Goal: Communication & Community: Answer question/provide support

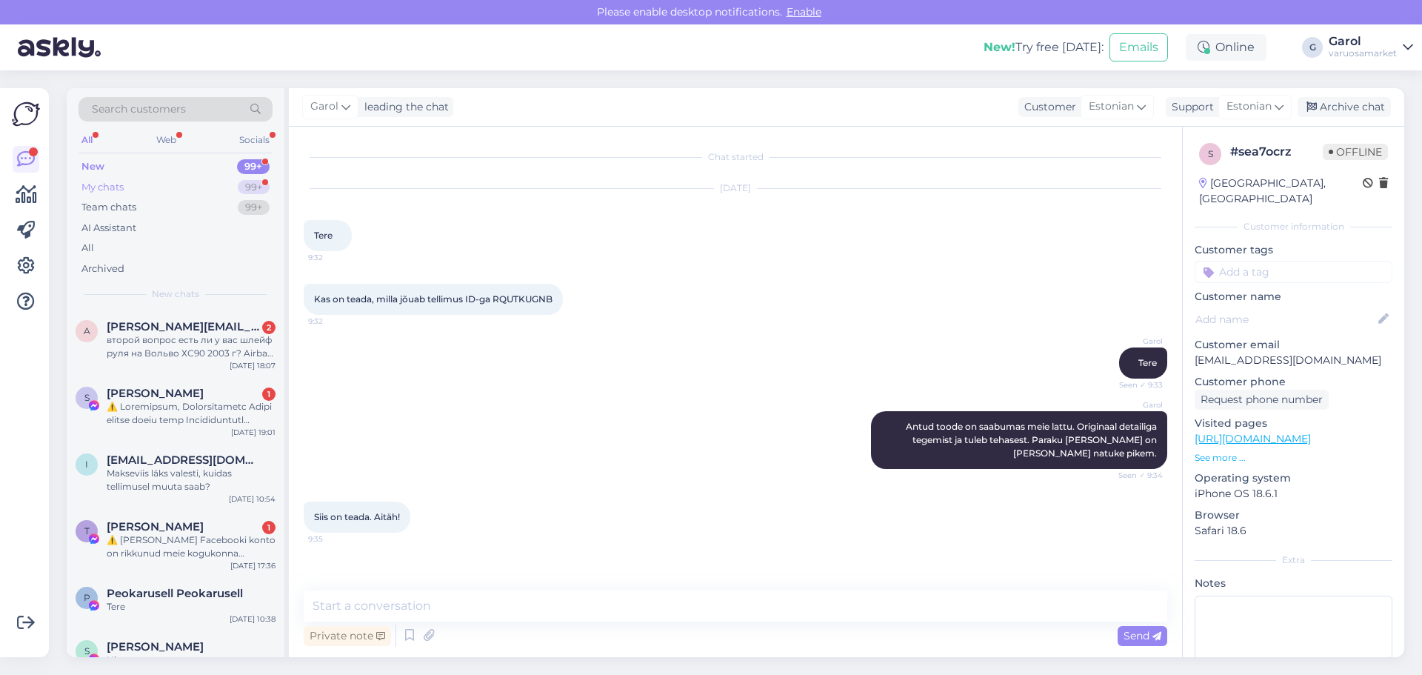
click at [220, 187] on div "My chats 99+" at bounding box center [176, 187] width 194 height 21
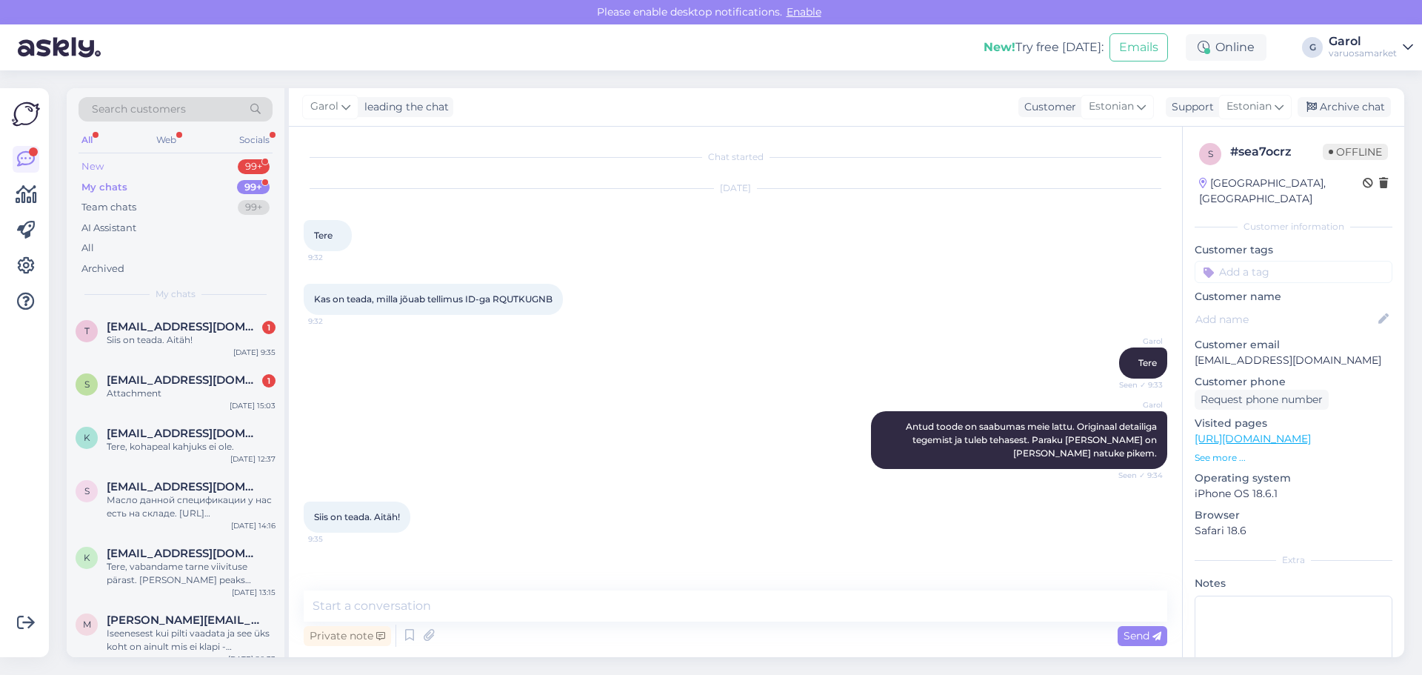
click at [215, 167] on div "New 99+" at bounding box center [176, 166] width 194 height 21
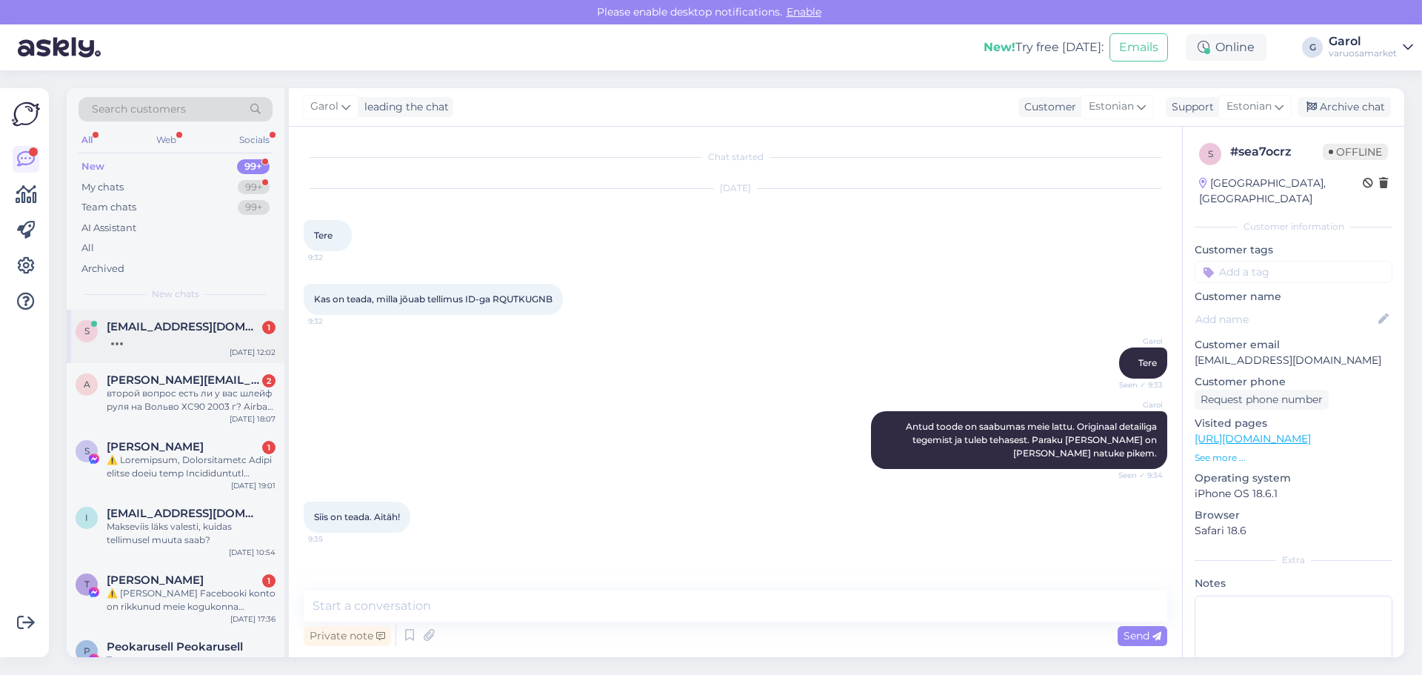
click at [170, 338] on div at bounding box center [191, 339] width 169 height 13
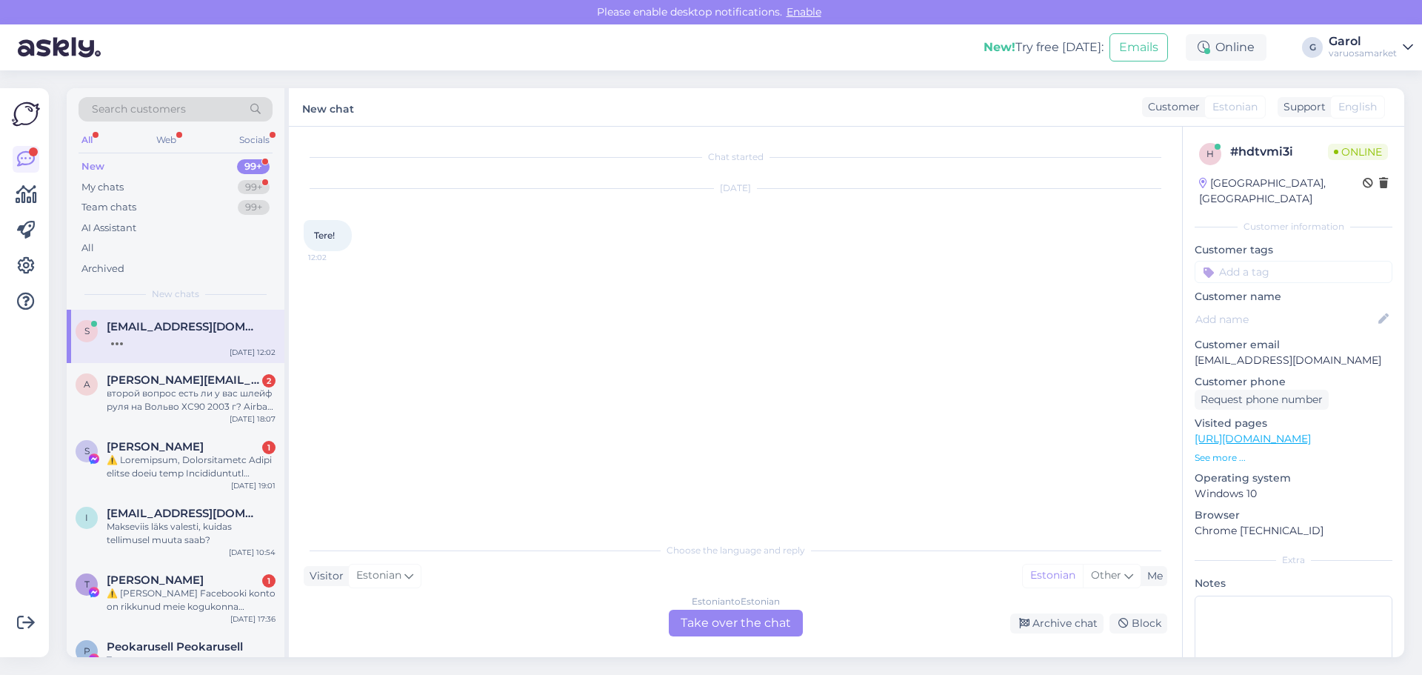
click at [746, 617] on div "Estonian to Estonian Take over the chat" at bounding box center [736, 622] width 134 height 27
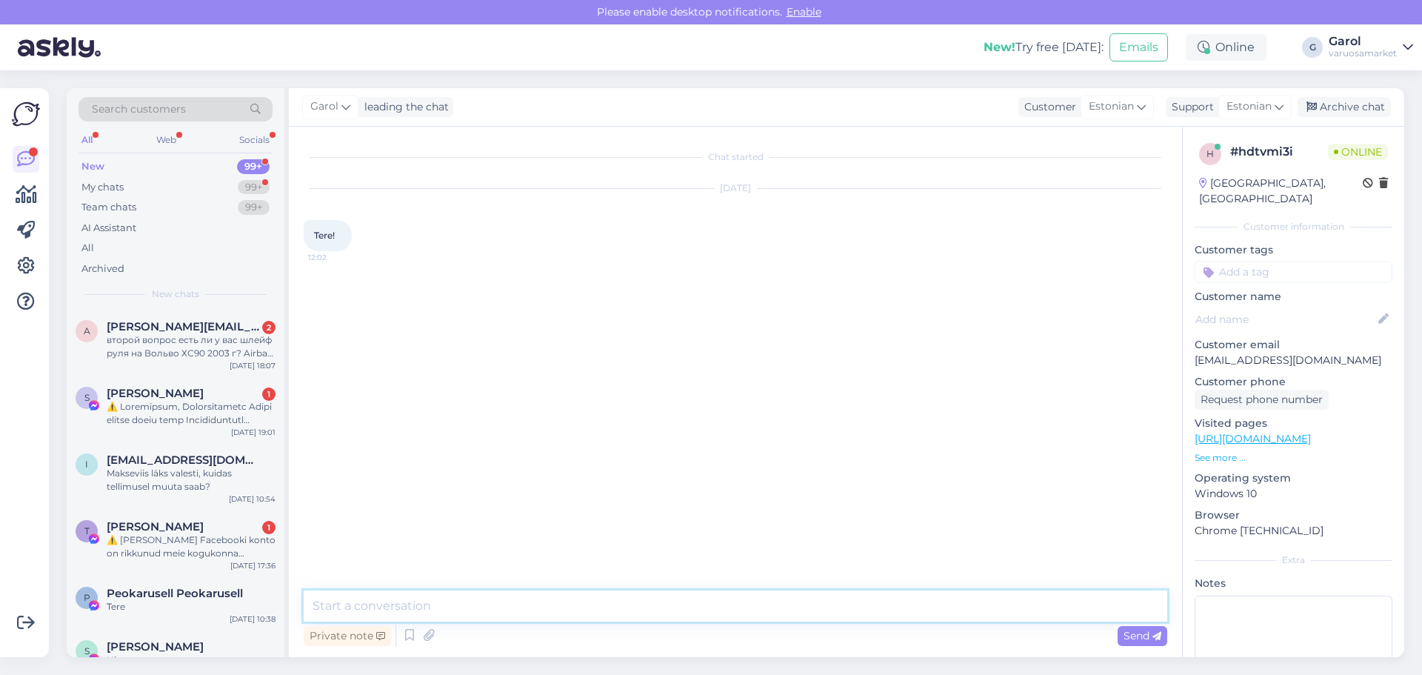
click at [631, 595] on textarea at bounding box center [736, 605] width 864 height 31
type textarea "Tervist!"
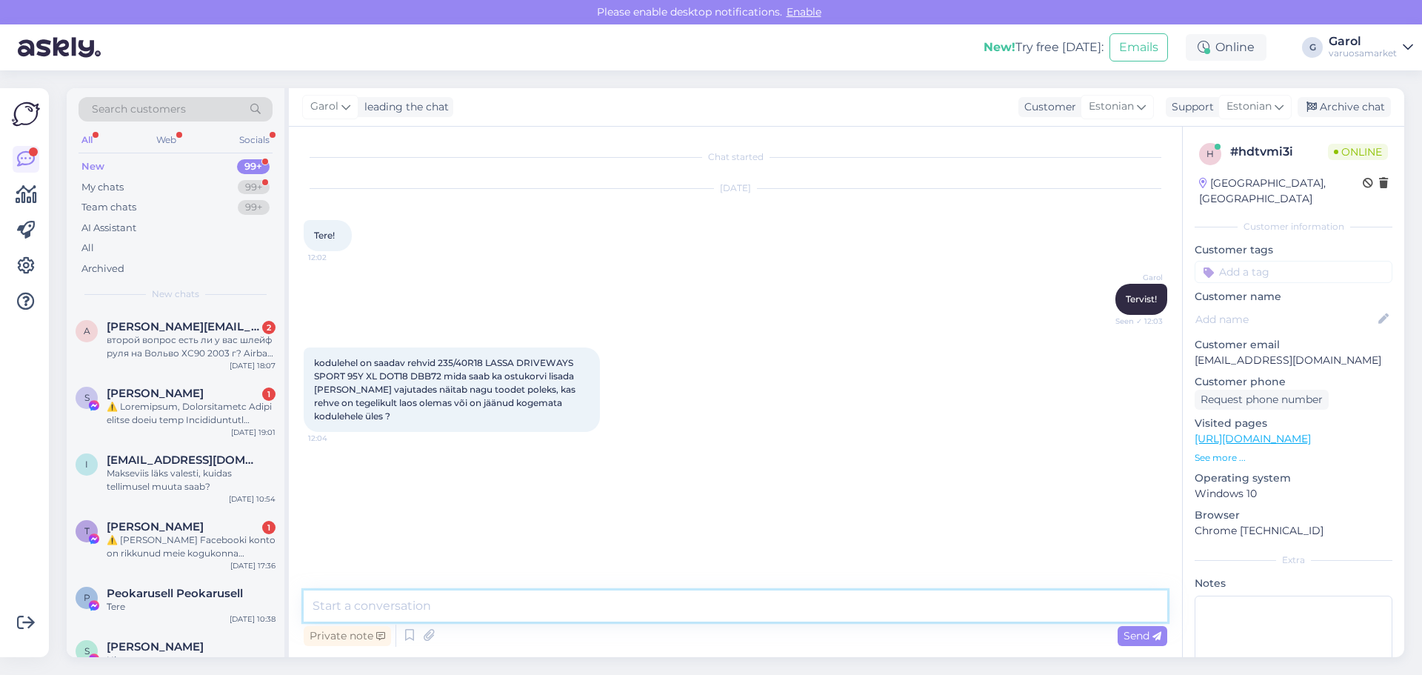
click at [446, 604] on textarea at bounding box center [736, 605] width 864 height 31
type textarea "Vaatan kohe üle"
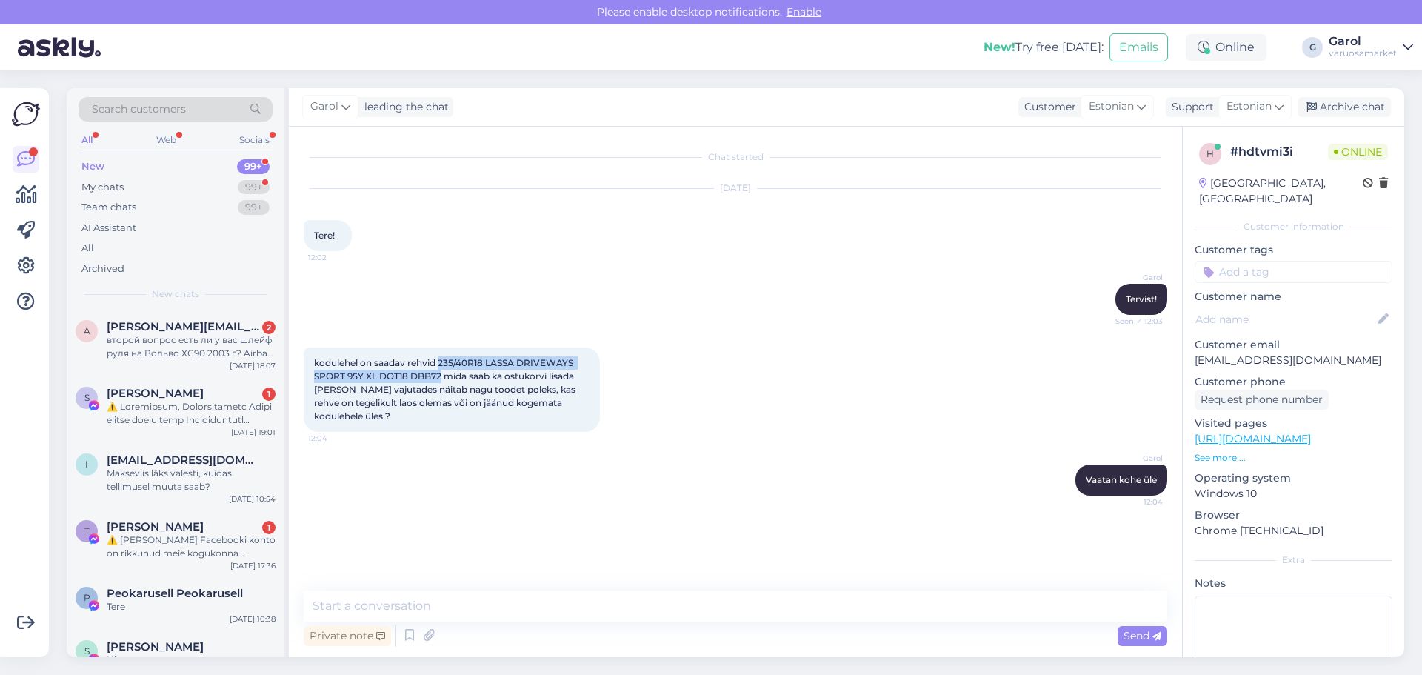
drag, startPoint x: 440, startPoint y: 358, endPoint x: 442, endPoint y: 378, distance: 20.1
click at [442, 378] on span "kodulehel on saadav rehvid 235/40R18 LASSA DRIVEWAYS SPORT 95Y XL DOT18 DBB72 m…" at bounding box center [446, 389] width 264 height 64
copy span "235/40R18 LASSA DRIVEWAYS SPORT 95Y XL DOT18 DBB72"
click at [510, 615] on textarea at bounding box center [736, 605] width 864 height 31
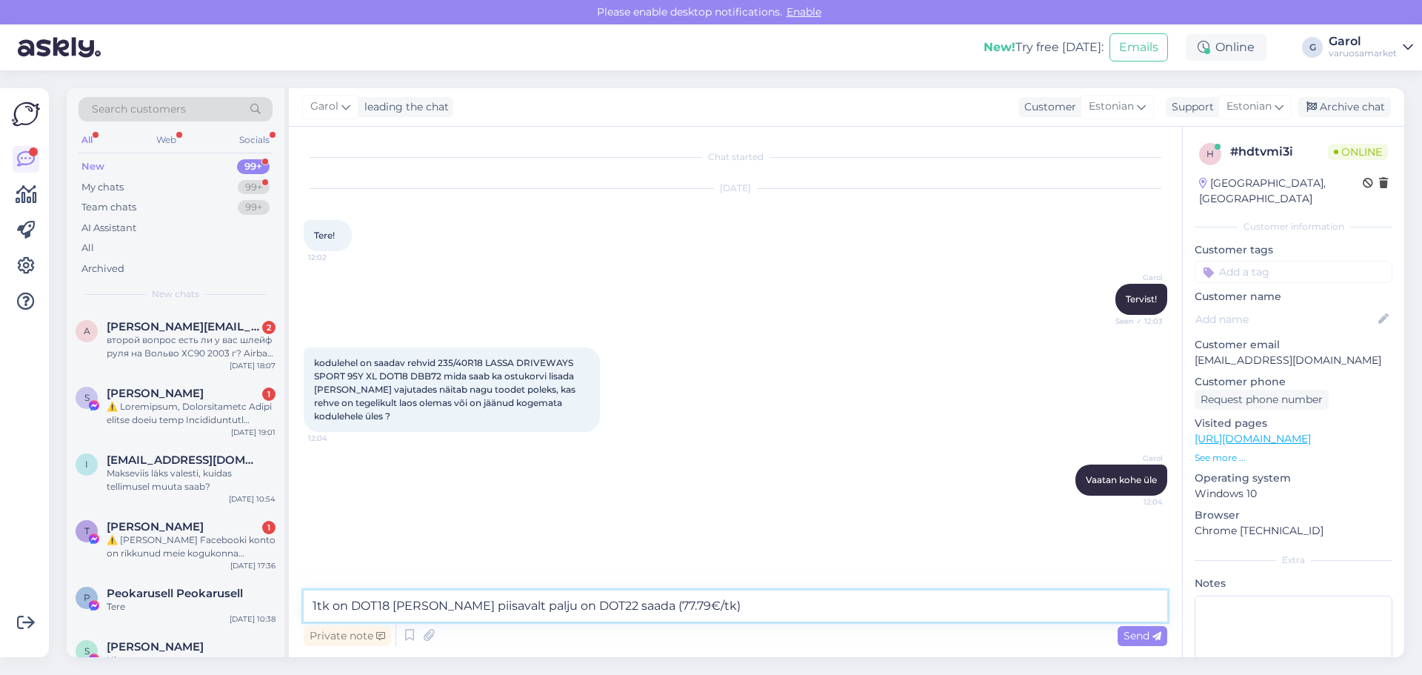
type textarea "1tk on DOT18 [PERSON_NAME] piisavalt palju on DOT22 saada (77.79€/tk)."
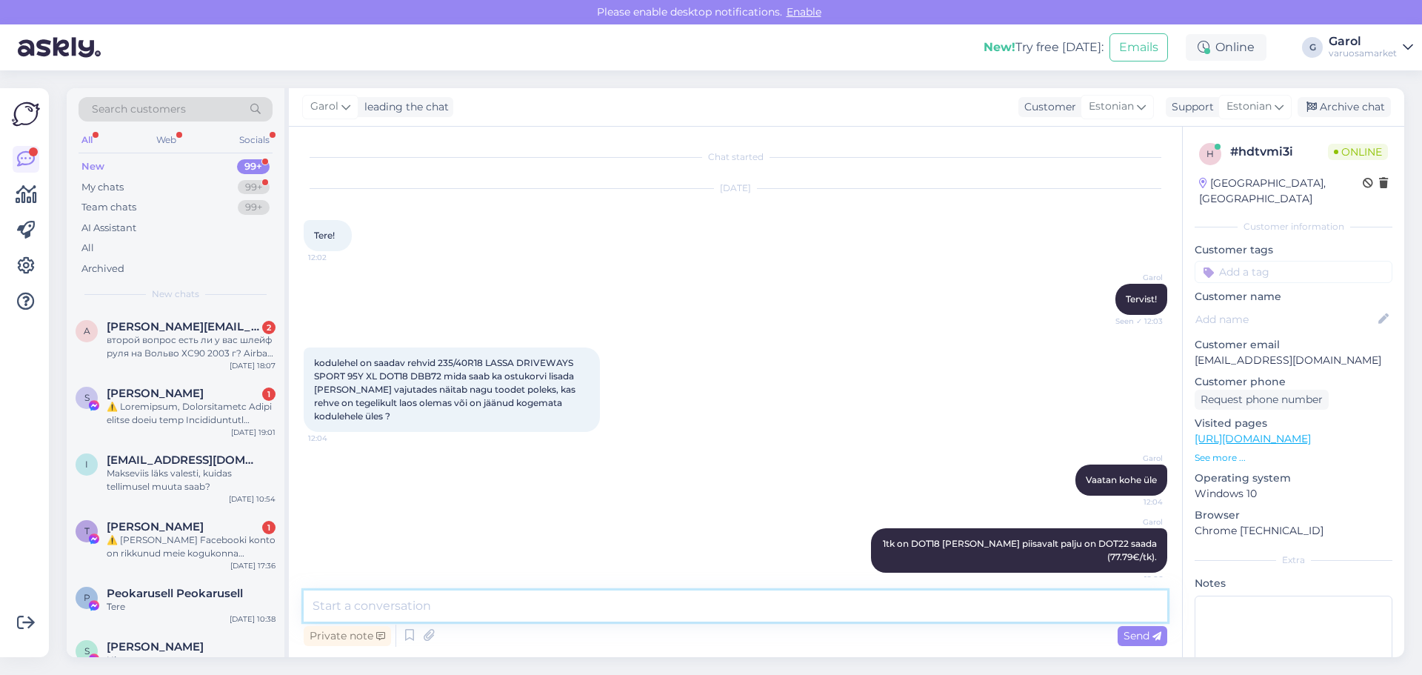
scroll to position [12, 0]
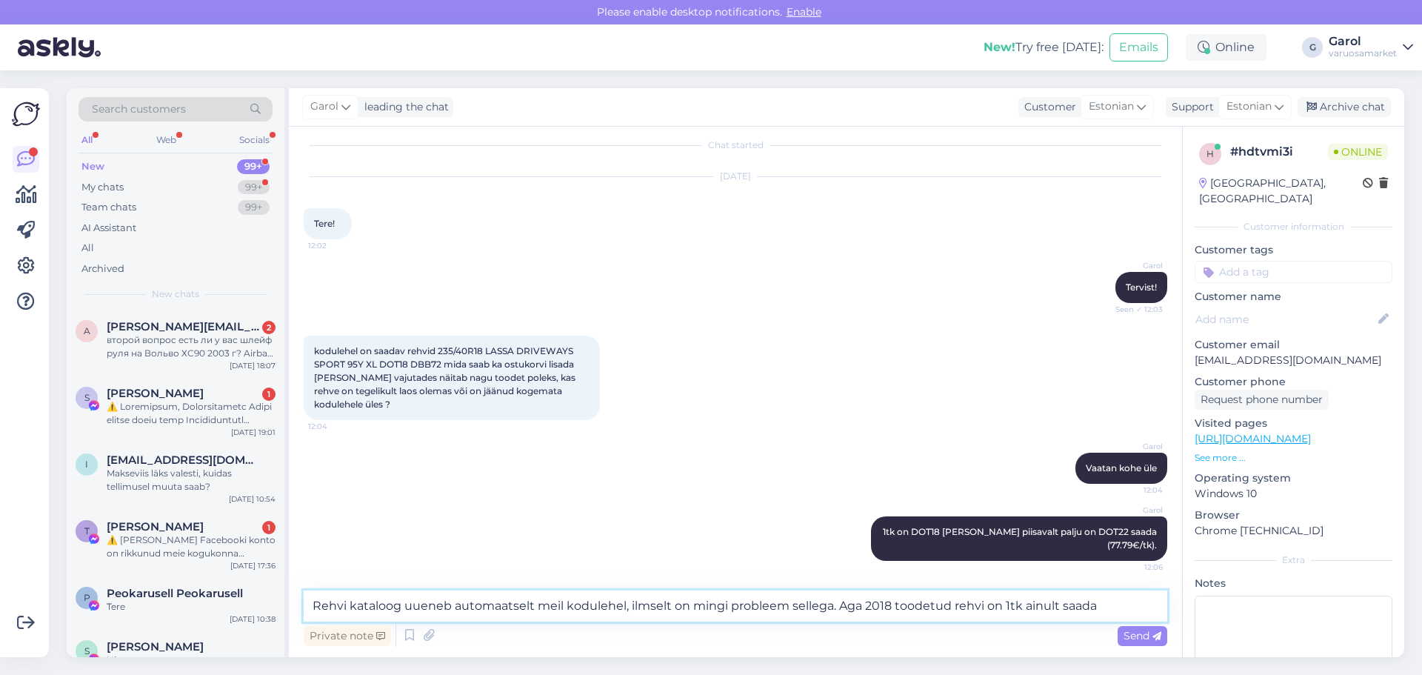
type textarea "Rehvi kataloog uueneb automaatselt meil kodulehel, ilmselt on mingi probleem se…"
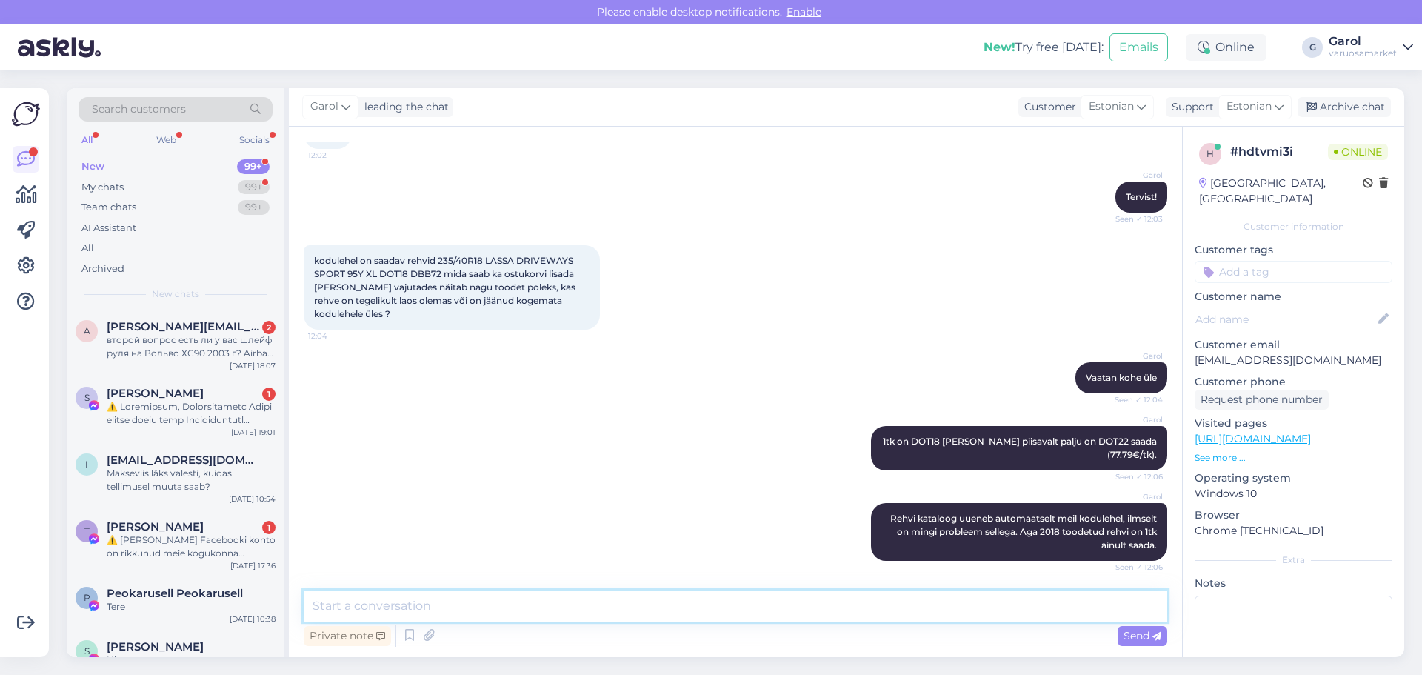
scroll to position [166, 0]
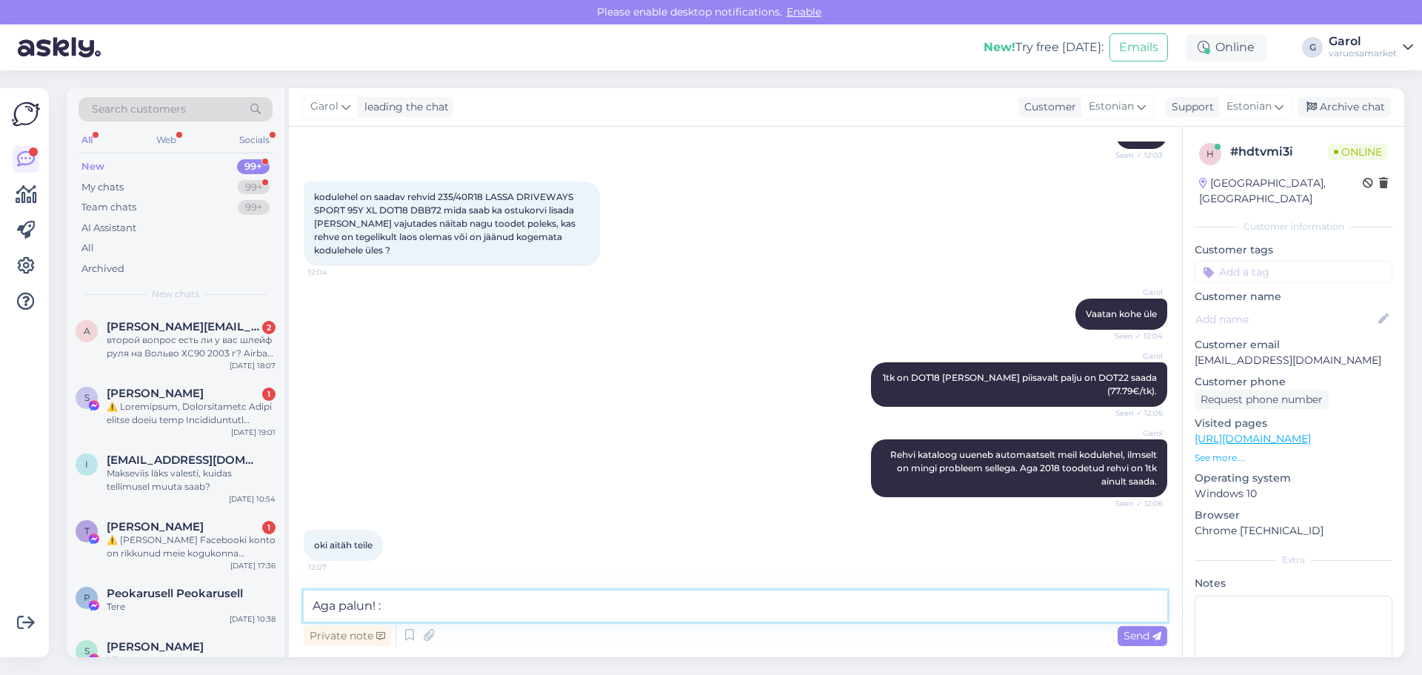
type textarea "Aga palun! :)"
